Goal: Information Seeking & Learning: Learn about a topic

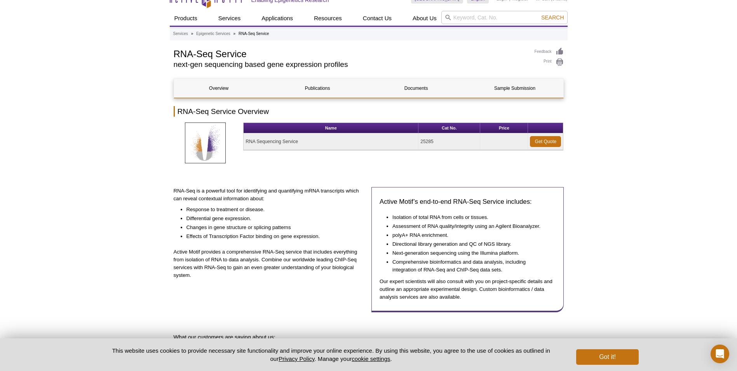
scroll to position [11, 0]
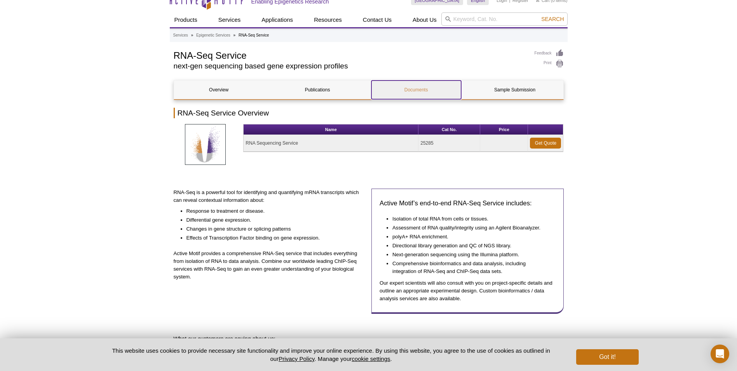
click at [414, 99] on link "Documents" at bounding box center [416, 89] width 90 height 19
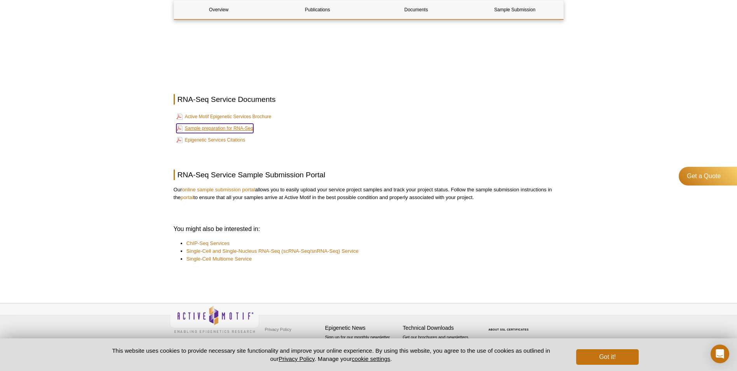
click at [247, 129] on link "Sample preparation for RNA-Seq" at bounding box center [214, 128] width 77 height 9
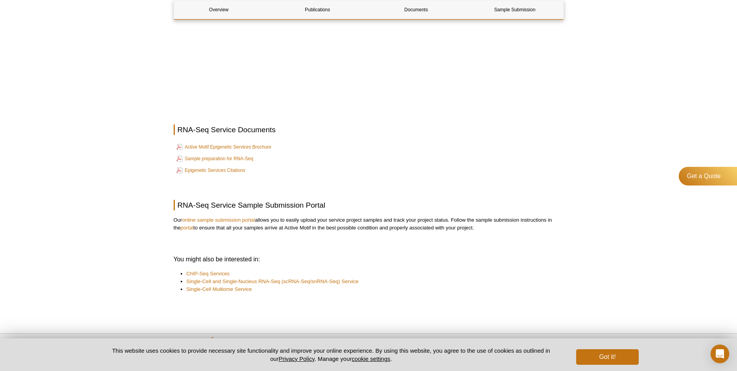
scroll to position [706, 0]
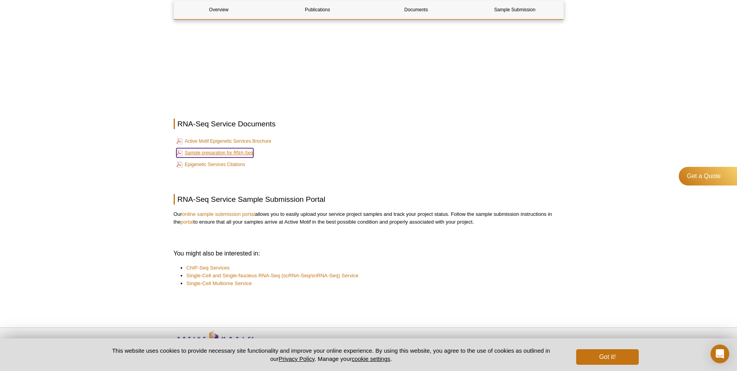
click at [243, 152] on link "Sample preparation for RNA-Seq" at bounding box center [214, 152] width 77 height 9
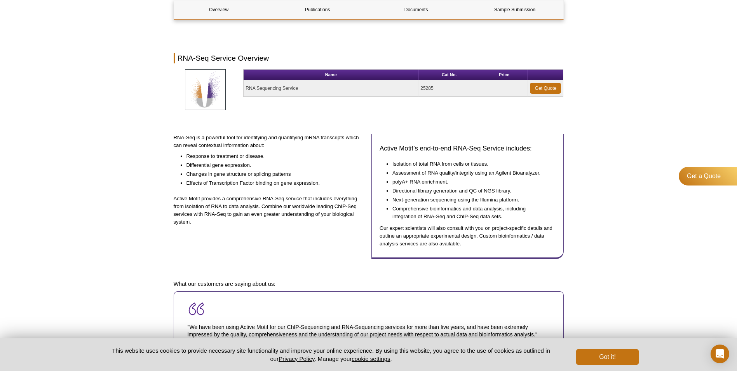
scroll to position [58, 0]
